Goal: Navigation & Orientation: Find specific page/section

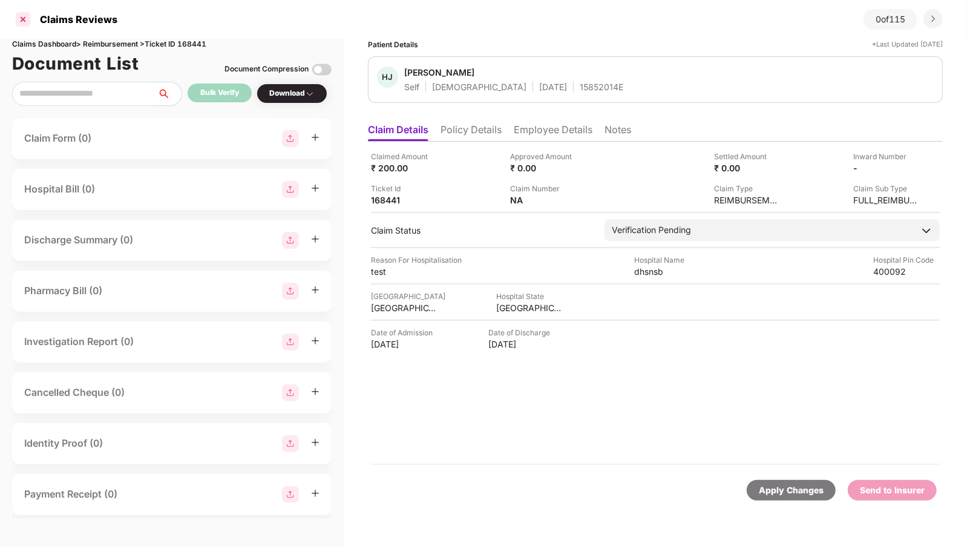
click at [16, 18] on div at bounding box center [22, 19] width 19 height 19
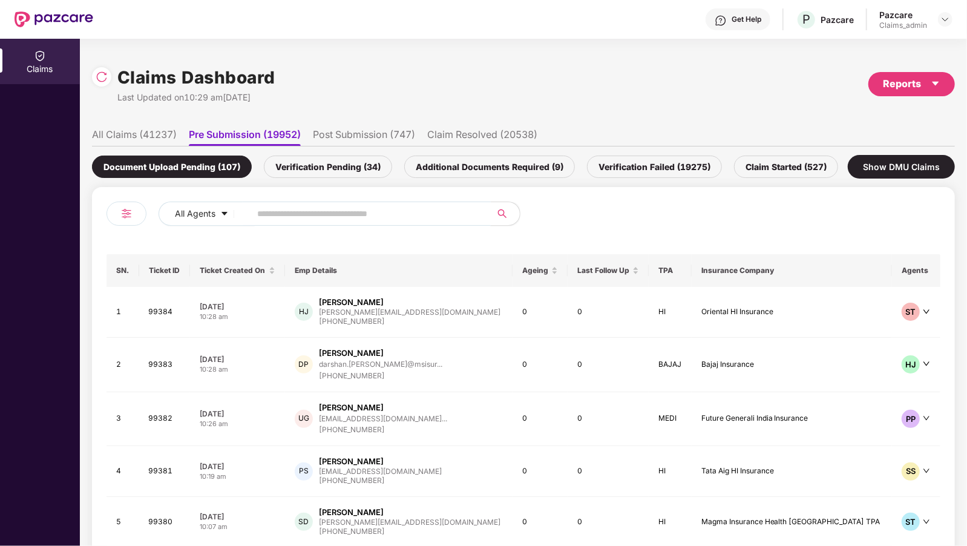
click at [280, 210] on input "text" at bounding box center [365, 214] width 217 height 18
paste input "******"
type input "******"
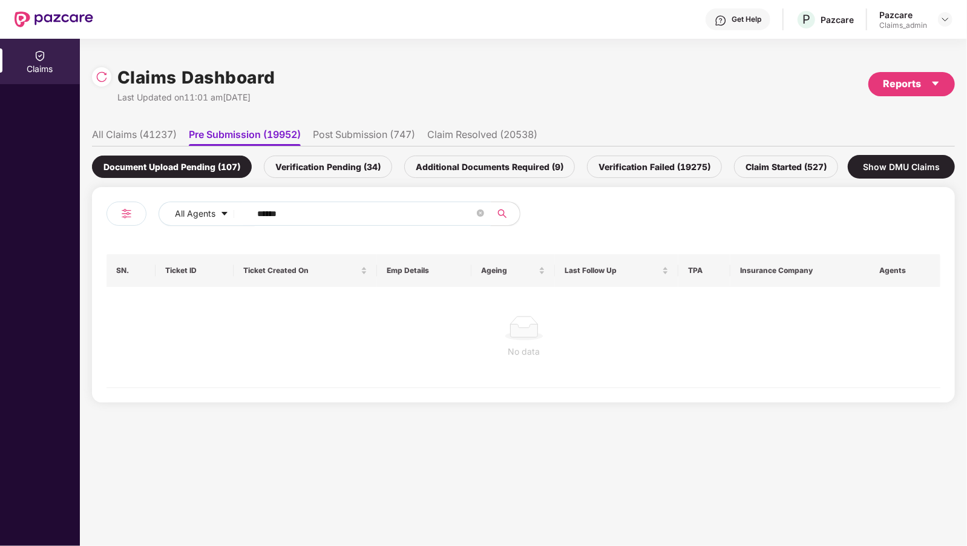
click at [272, 212] on input "******" at bounding box center [365, 214] width 217 height 18
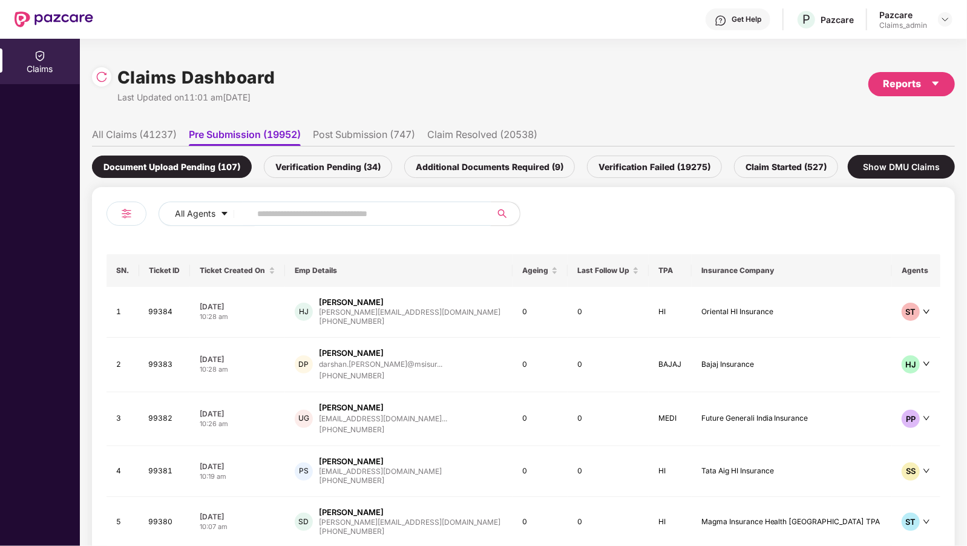
click at [127, 137] on li "All Claims (41237)" at bounding box center [134, 137] width 85 height 18
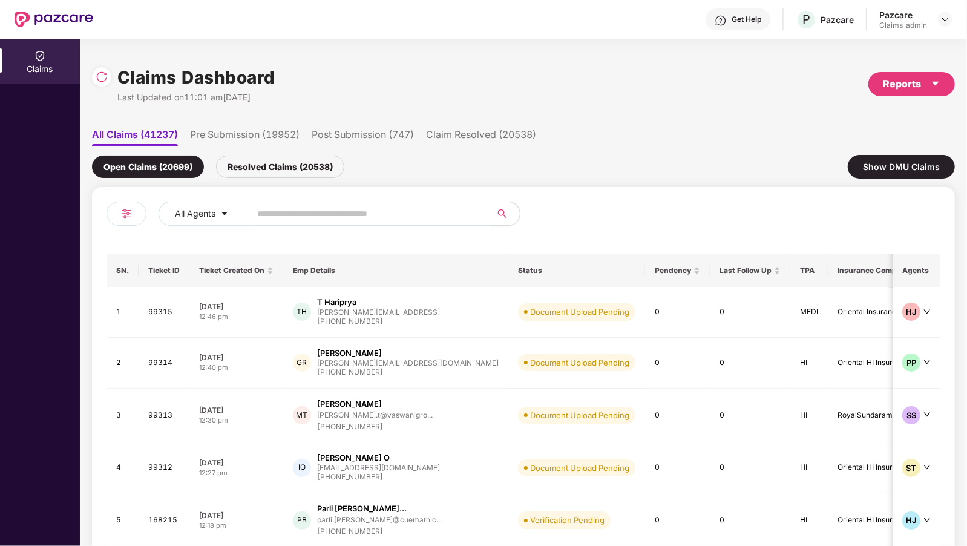
click at [283, 218] on input "text" at bounding box center [365, 214] width 217 height 18
paste input "******"
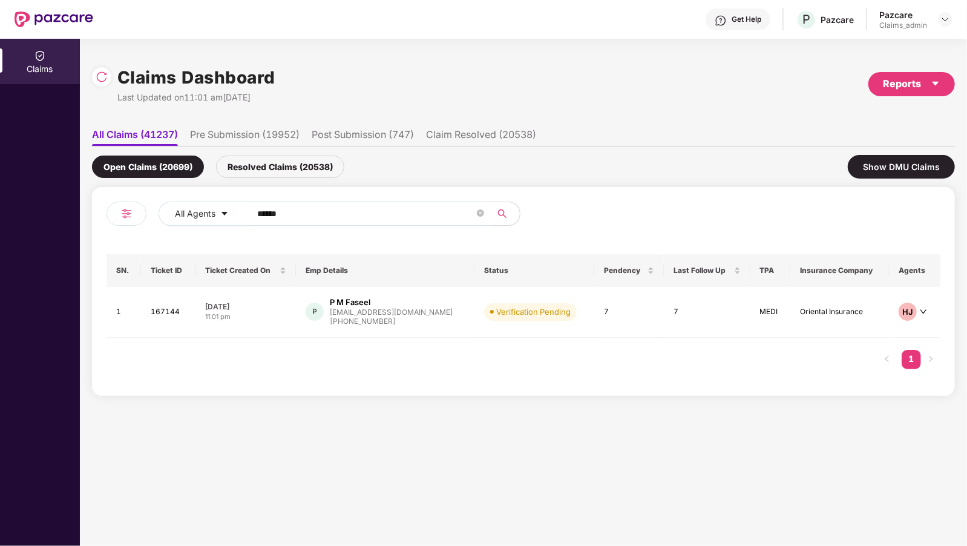
type input "******"
click at [574, 300] on td "Verification Pending" at bounding box center [535, 312] width 120 height 51
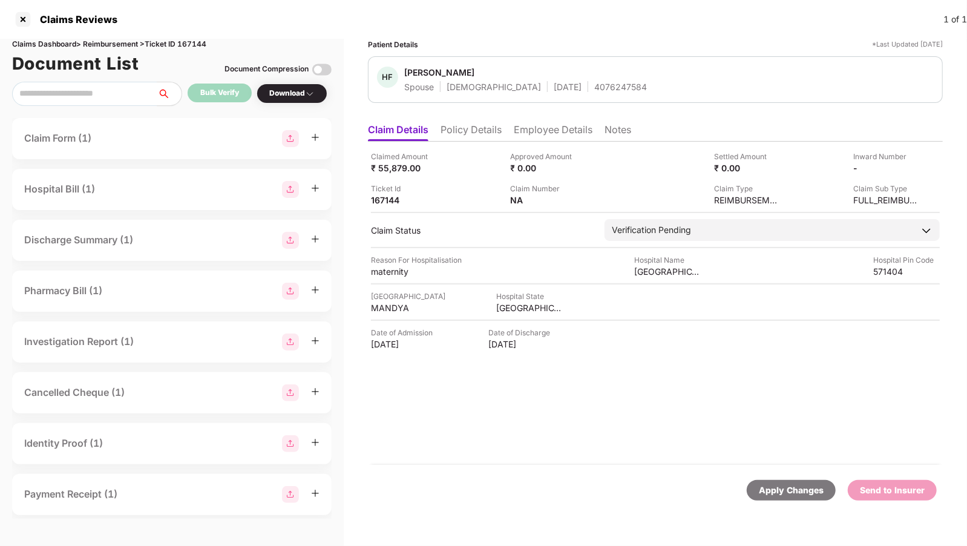
click at [542, 136] on li "Employee Details" at bounding box center [553, 133] width 79 height 18
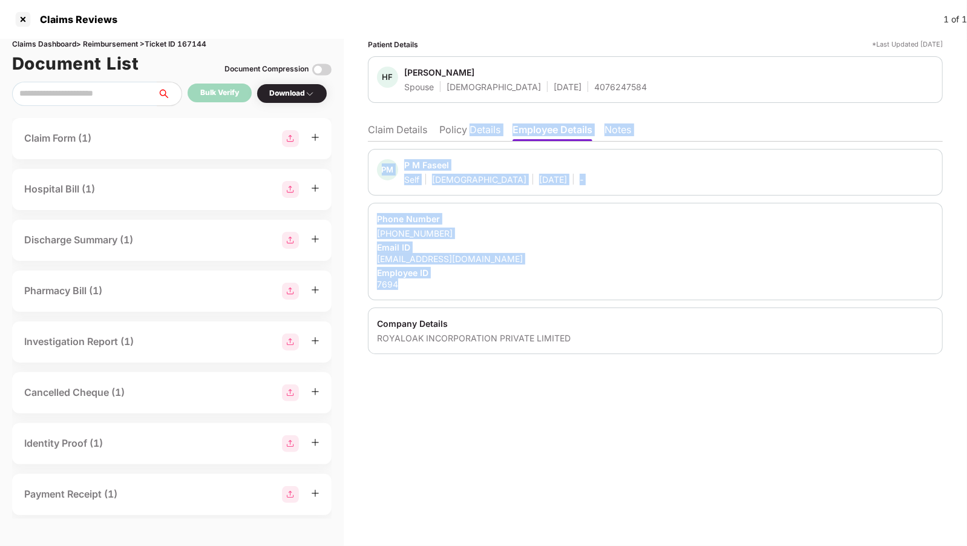
drag, startPoint x: 472, startPoint y: 130, endPoint x: 481, endPoint y: 279, distance: 149.8
click at [481, 280] on div "Claim Details Policy Details Employee Details Notes PM P M Faseel Self Male 23 …" at bounding box center [655, 235] width 575 height 237
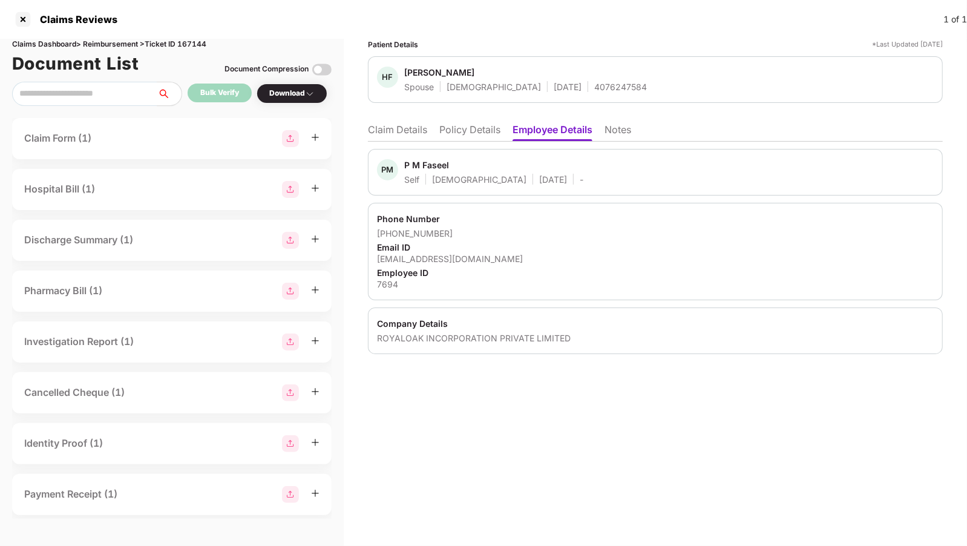
click at [521, 311] on div "Company Details ROYALOAK INCORPORATION PRIVATE LIMITED" at bounding box center [655, 331] width 575 height 47
click at [456, 130] on li "Policy Details" at bounding box center [470, 133] width 61 height 18
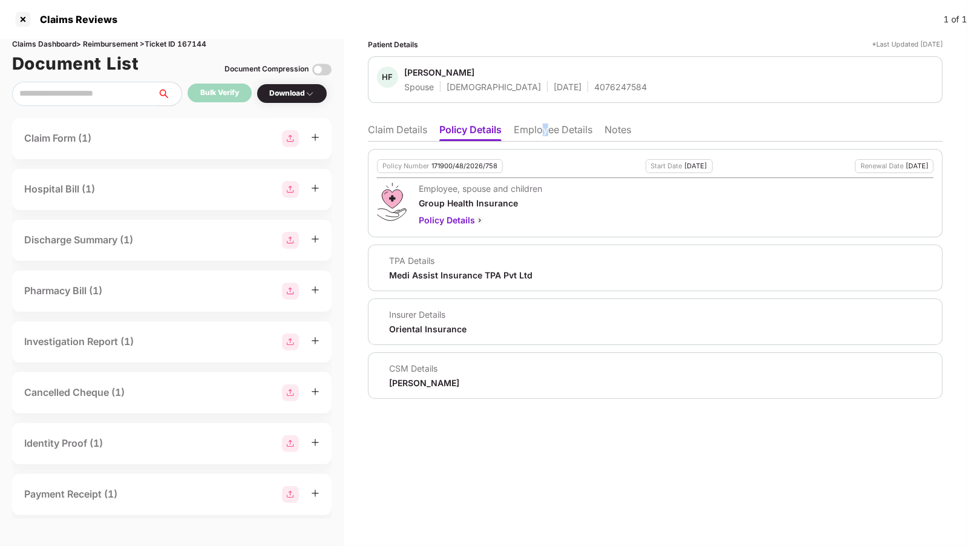
click at [545, 131] on li "Employee Details" at bounding box center [553, 133] width 79 height 18
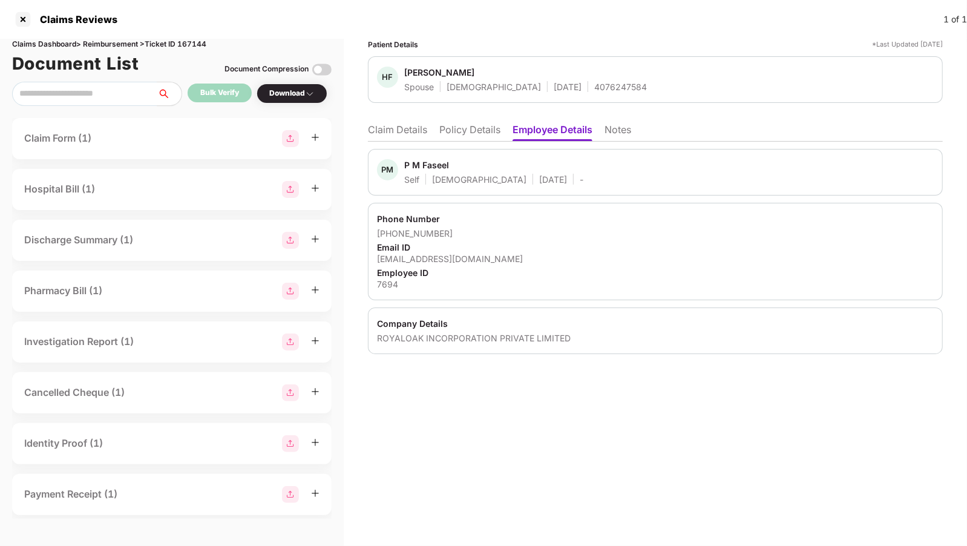
click at [453, 337] on div "ROYALOAK INCORPORATION PRIVATE LIMITED" at bounding box center [655, 338] width 557 height 12
copy div "ROYALOAK INCORPORATION PRIVATE LIMITED"
click at [461, 130] on li "Policy Details" at bounding box center [470, 133] width 61 height 18
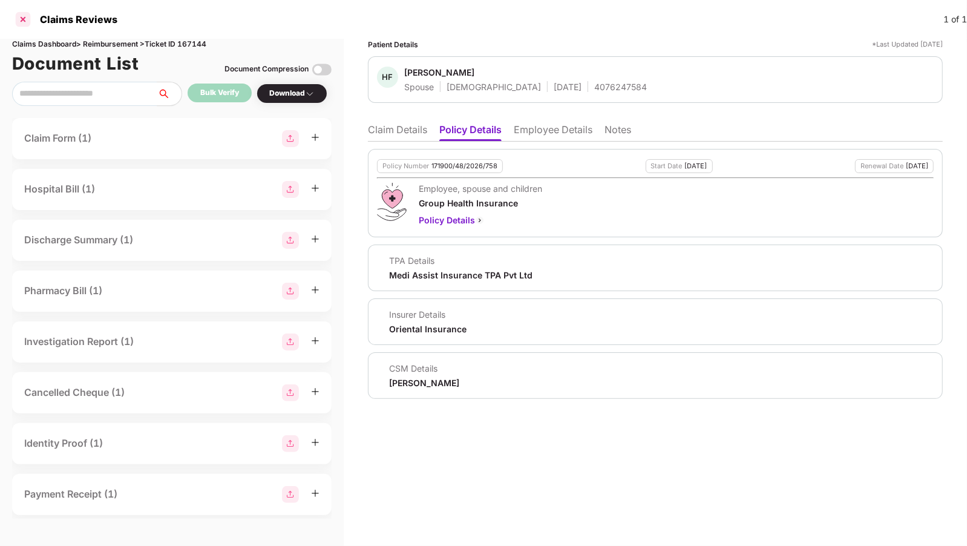
click at [29, 18] on div at bounding box center [22, 19] width 19 height 19
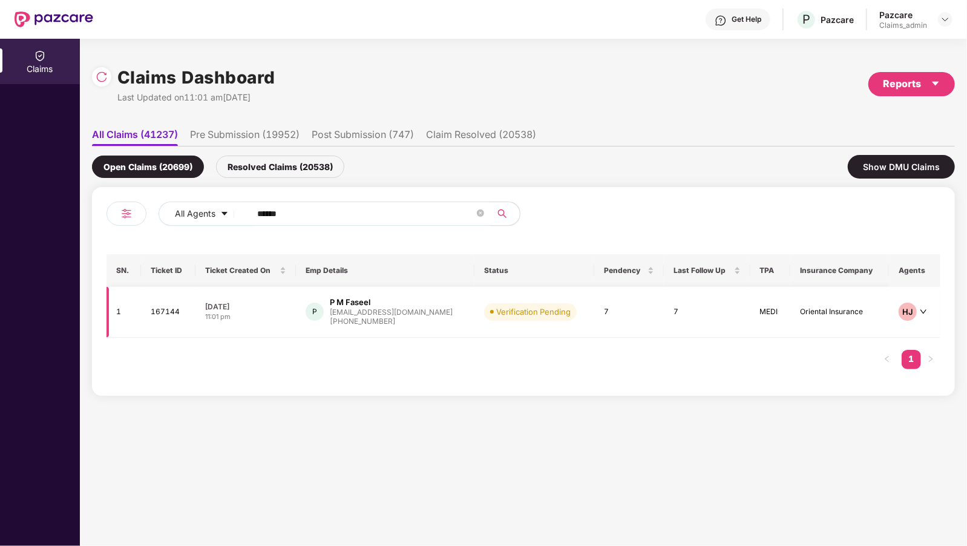
scroll to position [0, 1]
click at [720, 317] on td "7" at bounding box center [707, 312] width 87 height 51
click at [944, 18] on img at bounding box center [946, 20] width 10 height 10
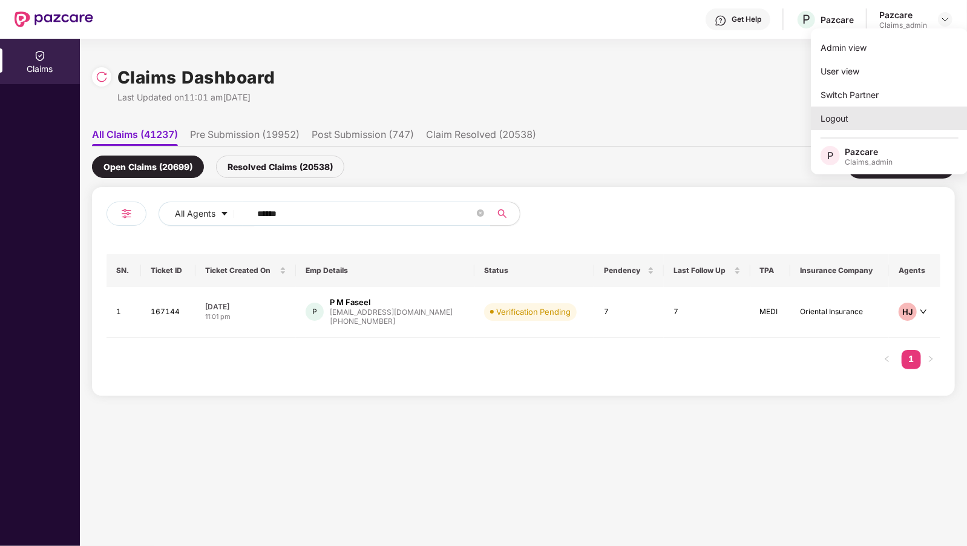
click at [859, 118] on div "Logout" at bounding box center [889, 119] width 157 height 24
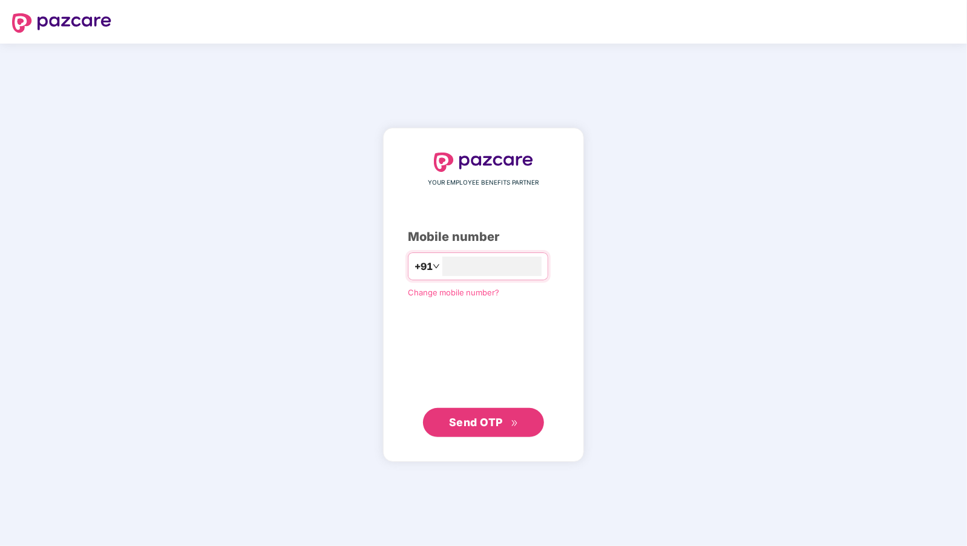
type input "**********"
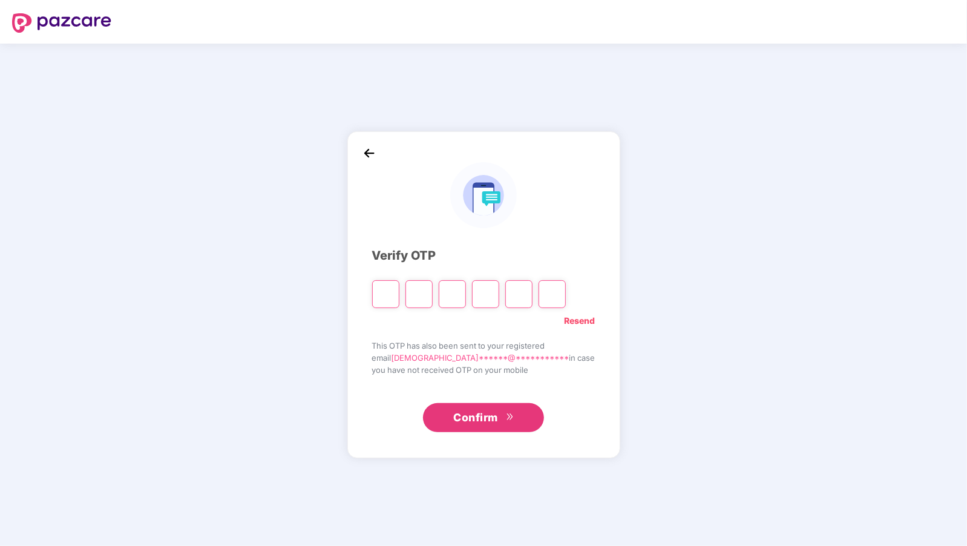
click at [398, 306] on input "Please enter verification code. Digit 1" at bounding box center [385, 294] width 27 height 28
type input "*"
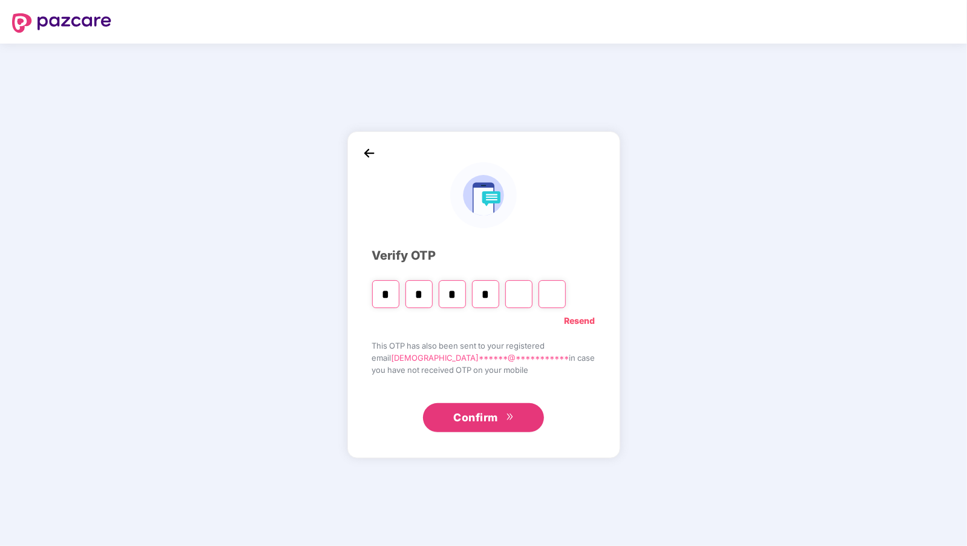
type input "*"
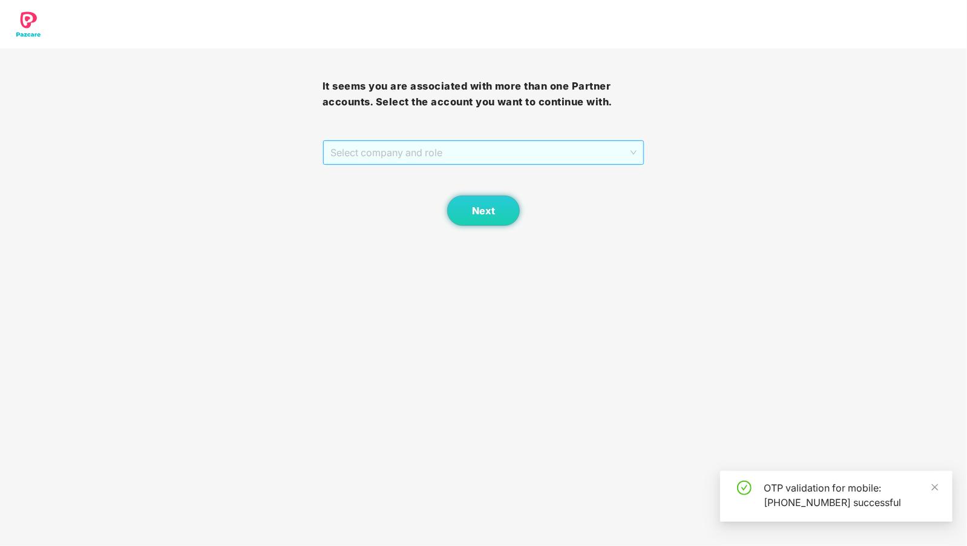
click at [455, 162] on span "Select company and role" at bounding box center [484, 152] width 307 height 23
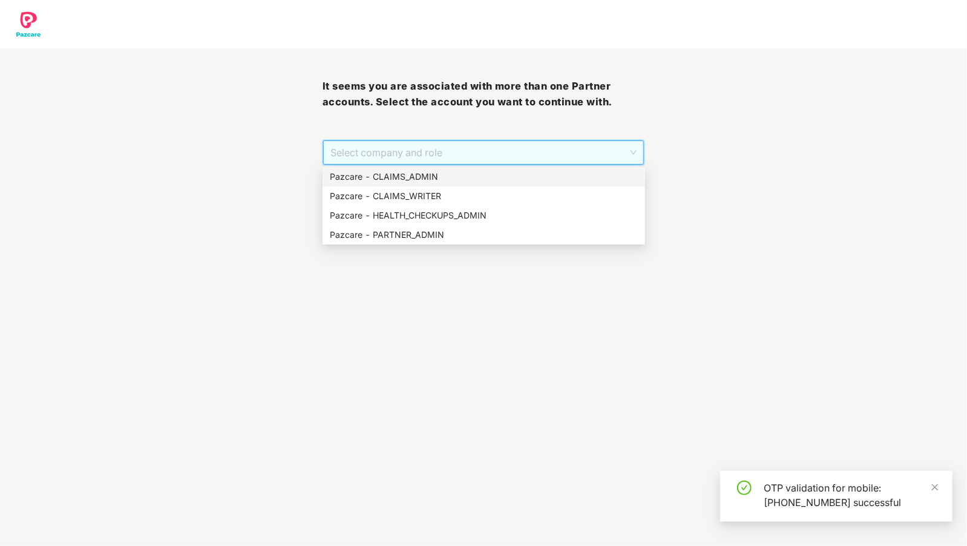
click at [438, 179] on div "Pazcare - CLAIMS_ADMIN" at bounding box center [484, 176] width 308 height 13
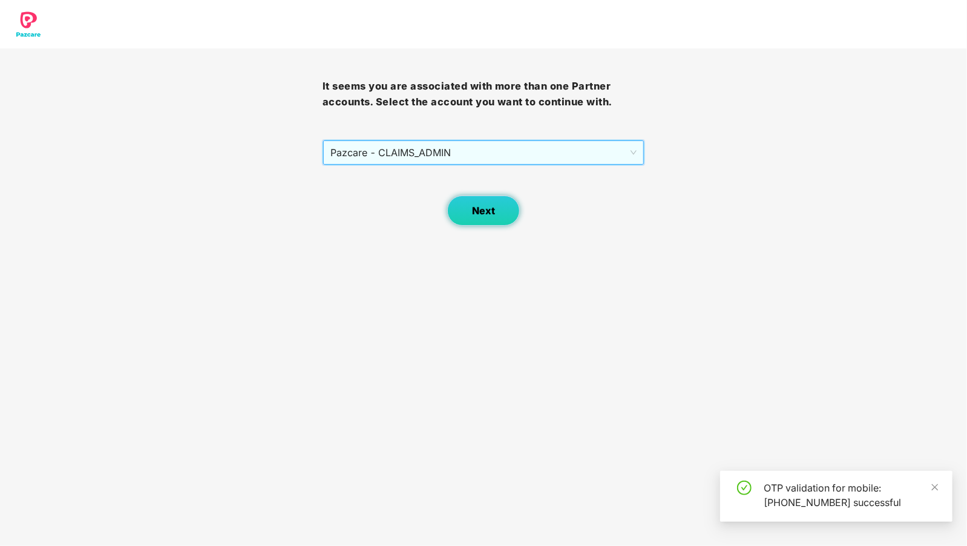
click at [473, 223] on button "Next" at bounding box center [483, 211] width 73 height 30
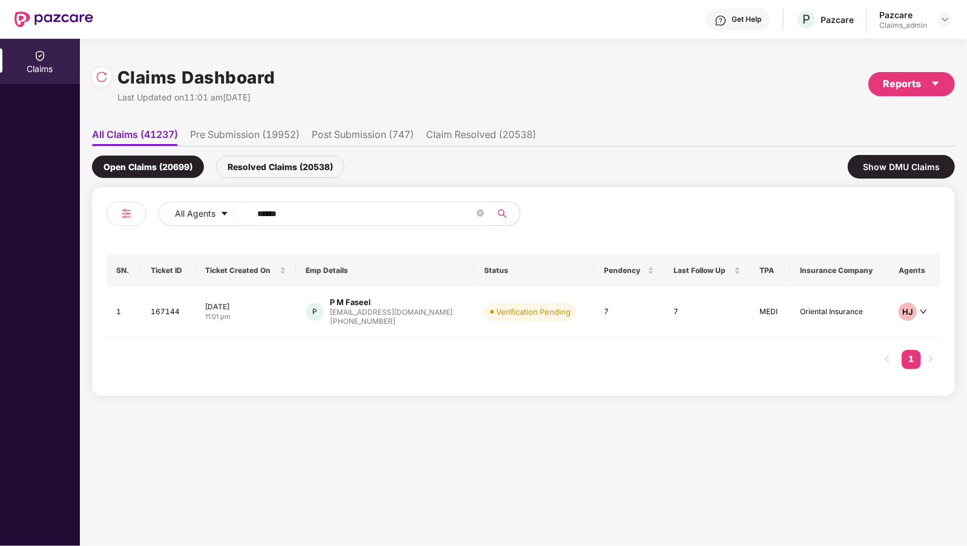
click at [938, 22] on div at bounding box center [945, 19] width 15 height 15
click at [943, 19] on img at bounding box center [946, 20] width 10 height 10
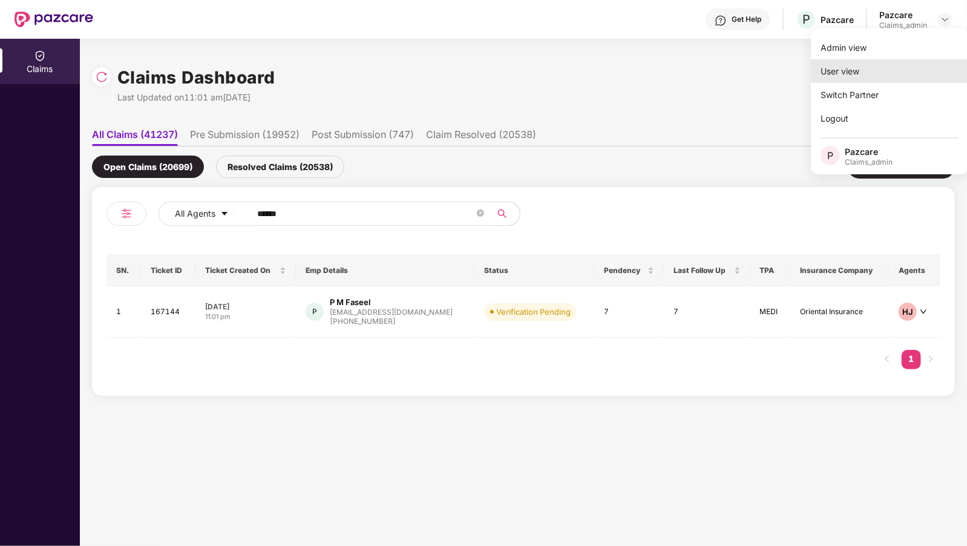
click at [865, 67] on div "User view" at bounding box center [889, 71] width 157 height 24
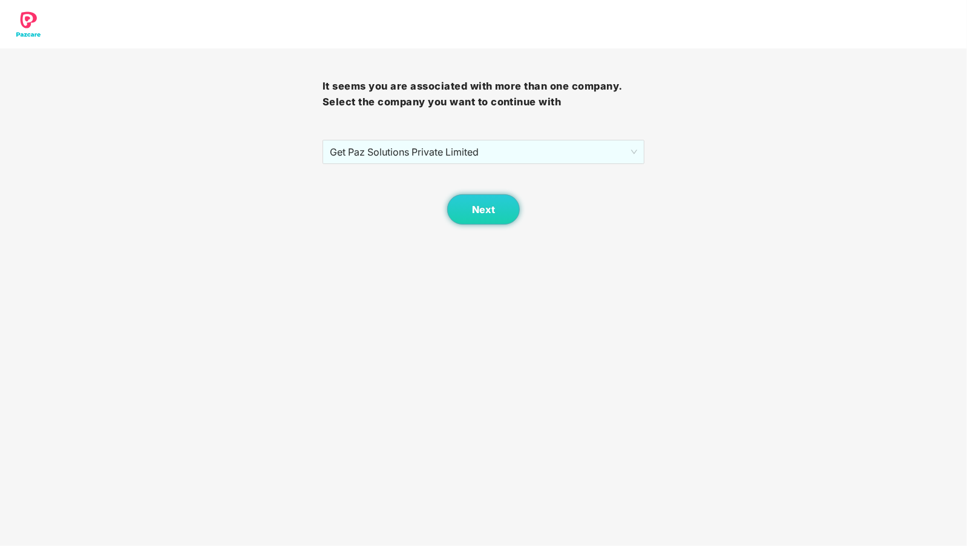
click at [495, 225] on body "It seems you are associated with more than one company. Select the company you …" at bounding box center [483, 273] width 967 height 546
click at [502, 206] on button "Next" at bounding box center [483, 209] width 73 height 30
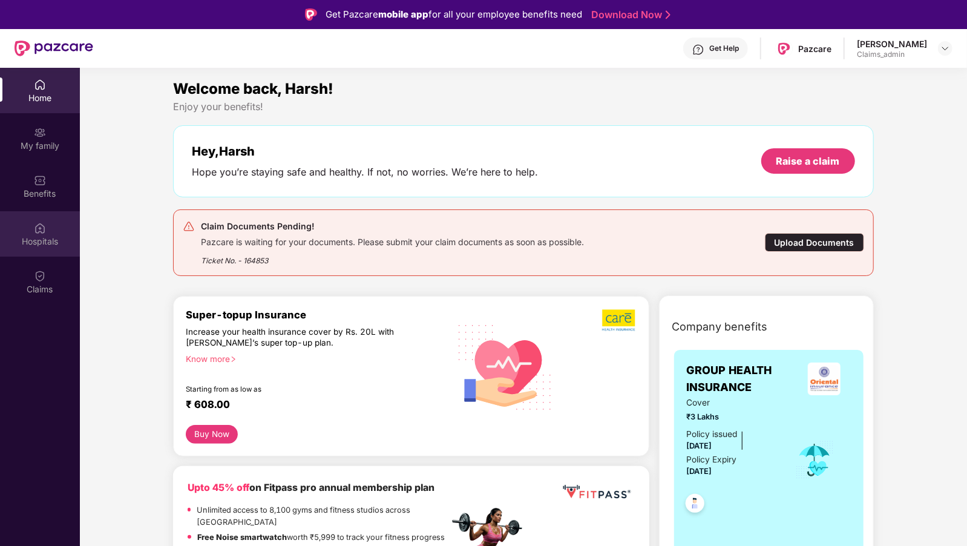
click at [12, 240] on div "Hospitals" at bounding box center [40, 242] width 80 height 12
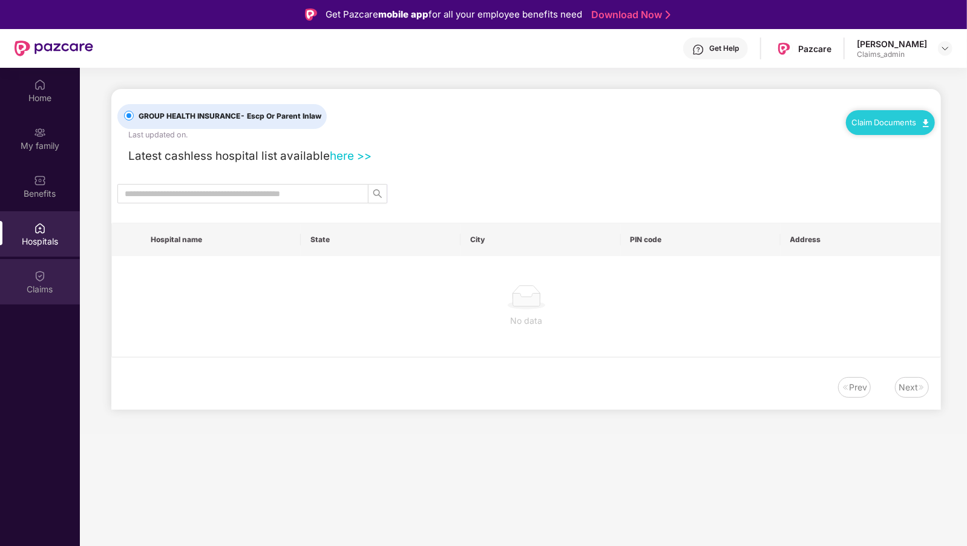
click at [11, 282] on div "Claims" at bounding box center [40, 281] width 80 height 45
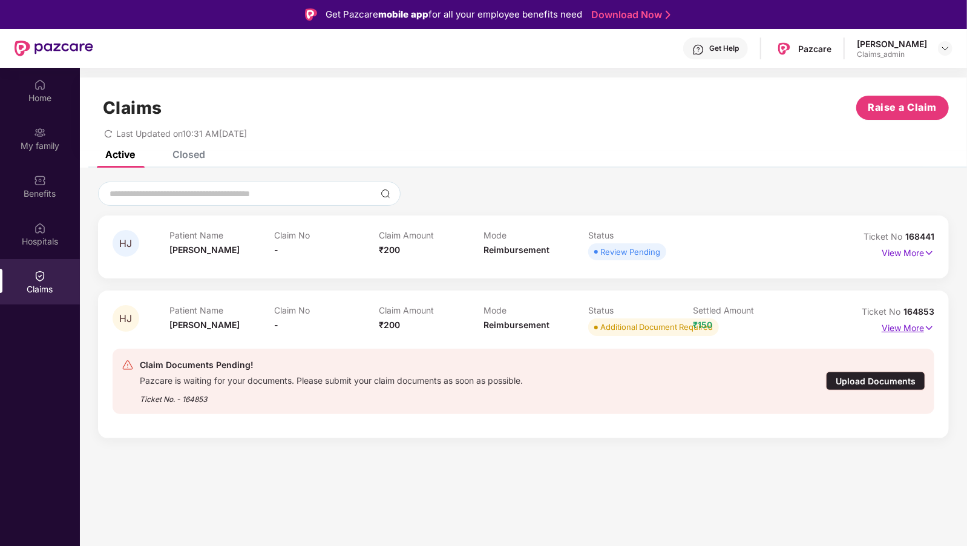
click at [898, 325] on p "View More" at bounding box center [908, 326] width 53 height 16
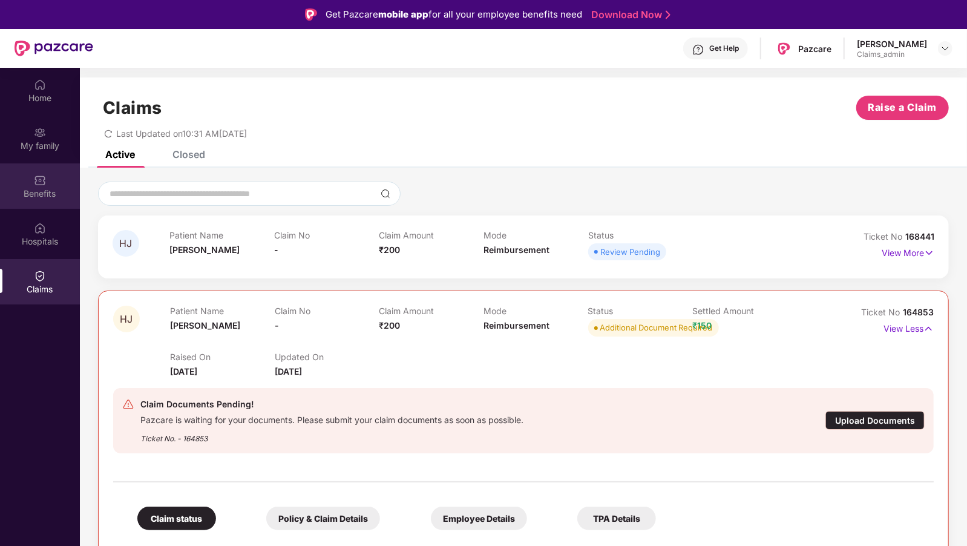
click at [25, 177] on div "Benefits" at bounding box center [40, 185] width 80 height 45
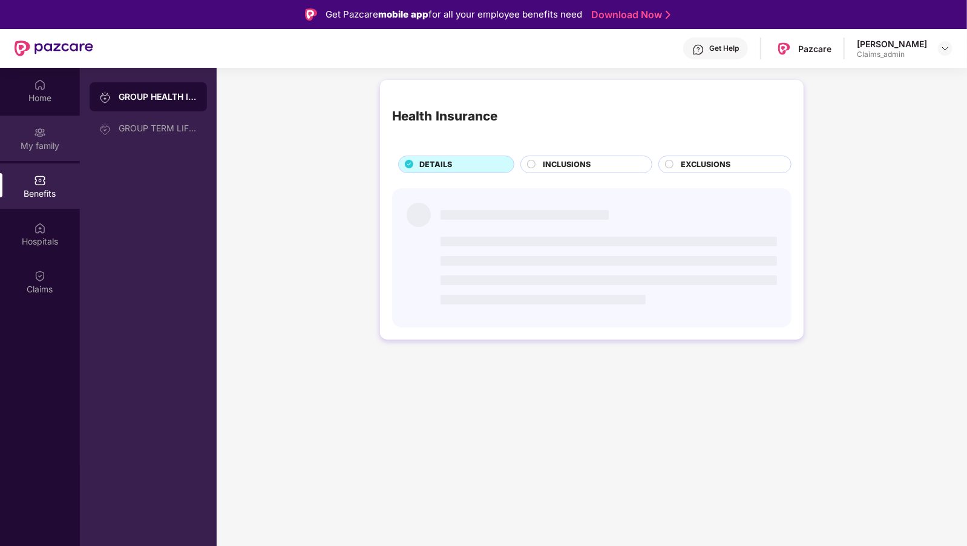
click at [29, 127] on div "My family" at bounding box center [40, 138] width 80 height 45
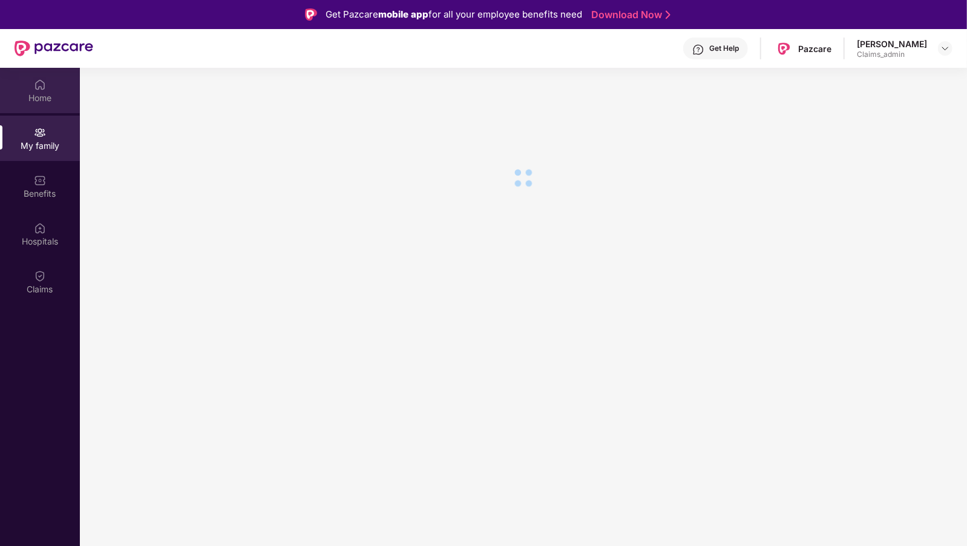
click at [33, 87] on div "Home" at bounding box center [40, 90] width 80 height 45
